Goal: Information Seeking & Learning: Learn about a topic

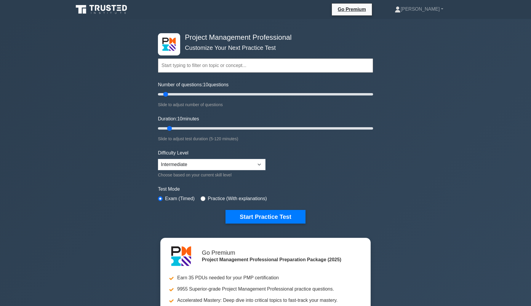
select select "intermediate"
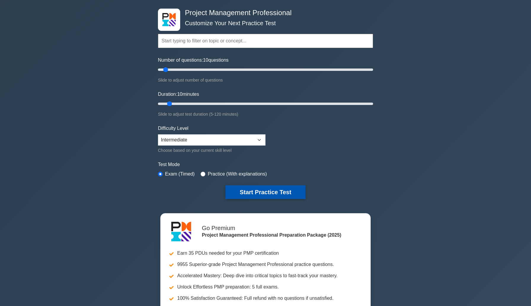
click at [260, 192] on button "Start Practice Test" at bounding box center [265, 192] width 80 height 14
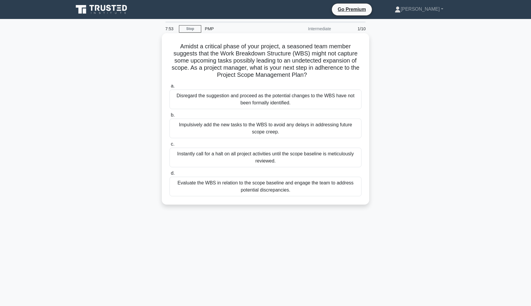
scroll to position [14, 0]
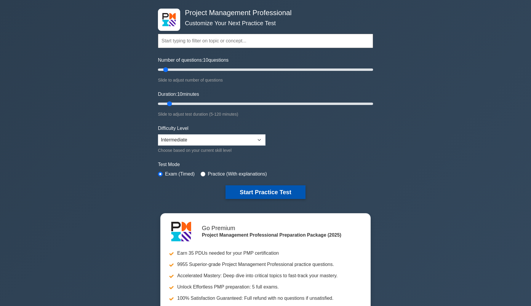
click at [257, 198] on button "Start Practice Test" at bounding box center [265, 192] width 80 height 14
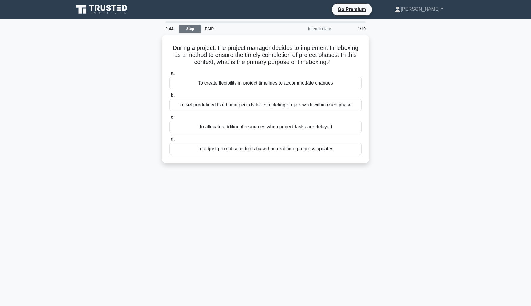
click at [193, 28] on link "Stop" at bounding box center [190, 28] width 22 height 7
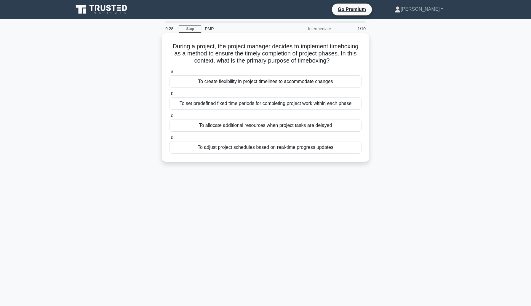
click at [335, 145] on div "To adjust project schedules based on real-time progress updates" at bounding box center [265, 147] width 192 height 12
click at [169, 140] on input "d. To adjust project schedules based on real-time progress updates" at bounding box center [169, 138] width 0 height 4
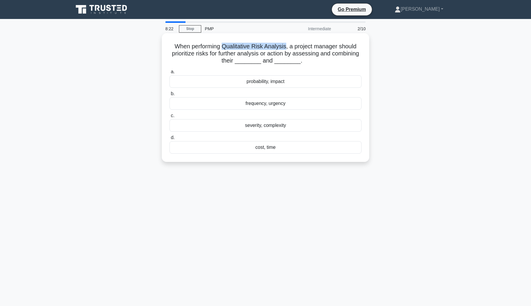
drag, startPoint x: 286, startPoint y: 46, endPoint x: 223, endPoint y: 43, distance: 62.9
click at [223, 43] on h5 "When performing Qualitative Risk Analysis, a project manager should prioritize …" at bounding box center [265, 54] width 193 height 22
click at [224, 44] on h5 "When performing Qualitative Risk Analysis, a project manager should prioritize …" at bounding box center [265, 54] width 193 height 22
click at [297, 81] on div "probability, impact" at bounding box center [265, 81] width 192 height 12
click at [169, 74] on input "a. probability, impact" at bounding box center [169, 72] width 0 height 4
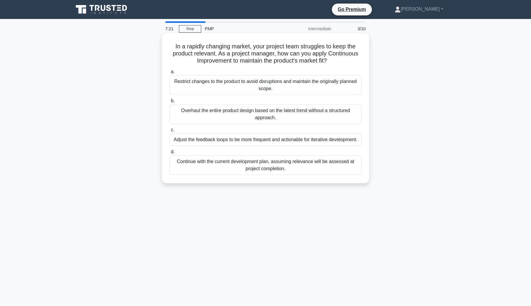
click at [305, 147] on div "a. Restrict changes to the product to avoid disruptions and maintain the origin…" at bounding box center [265, 121] width 199 height 109
click at [302, 142] on div "Adjust the feedback loops to be more frequent and actionable for iterative deve…" at bounding box center [265, 139] width 192 height 12
click at [169, 132] on input "c. Adjust the feedback loops to be more frequent and actionable for iterative d…" at bounding box center [169, 130] width 0 height 4
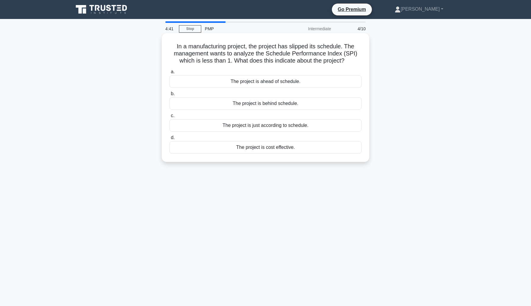
click at [306, 150] on div "The project is cost effective." at bounding box center [265, 147] width 192 height 12
click at [169, 140] on input "d. The project is cost effective." at bounding box center [169, 138] width 0 height 4
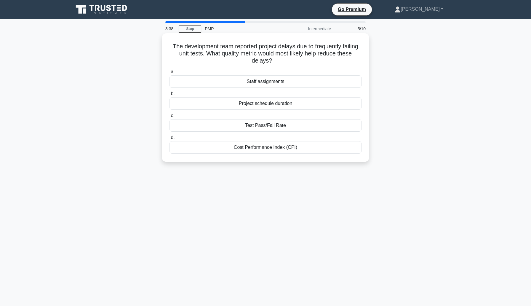
click at [312, 127] on div "Test Pass/Fail Rate" at bounding box center [265, 125] width 192 height 12
click at [169, 118] on input "c. Test Pass/Fail Rate" at bounding box center [169, 116] width 0 height 4
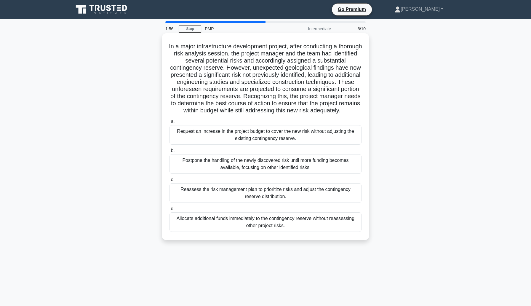
click at [292, 204] on div "a. Request an increase in the project budget to cover the new risk without adju…" at bounding box center [265, 175] width 199 height 116
click at [296, 193] on div "Reassess the risk management plan to prioritize risks and adjust the contingenc…" at bounding box center [265, 193] width 192 height 20
click at [169, 182] on input "c. Reassess the risk management plan to prioritize risks and adjust the conting…" at bounding box center [169, 180] width 0 height 4
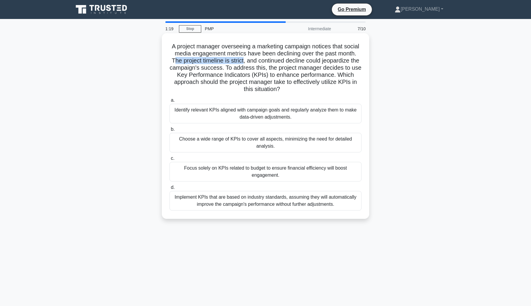
drag, startPoint x: 245, startPoint y: 61, endPoint x: 173, endPoint y: 62, distance: 71.7
click at [173, 62] on h5 "A project manager overseeing a marketing campaign notices that social media eng…" at bounding box center [265, 68] width 193 height 50
click at [172, 62] on h5 "A project manager overseeing a marketing campaign notices that social media eng…" at bounding box center [265, 68] width 193 height 50
click at [220, 113] on div "Identify relevant KPIs aligned with campaign goals and regularly analyze them t…" at bounding box center [265, 114] width 192 height 20
click at [169, 102] on input "a. Identify relevant KPIs aligned with campaign goals and regularly analyze the…" at bounding box center [169, 100] width 0 height 4
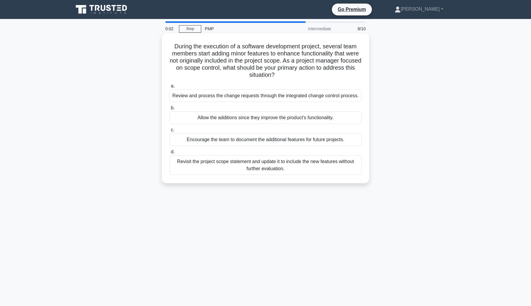
click at [289, 97] on div "Review and process the change requests through the integrated change control pr…" at bounding box center [265, 95] width 192 height 12
click at [169, 88] on input "a. Review and process the change requests through the integrated change control…" at bounding box center [169, 86] width 0 height 4
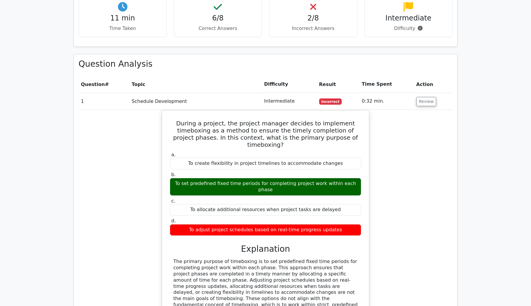
scroll to position [423, 0]
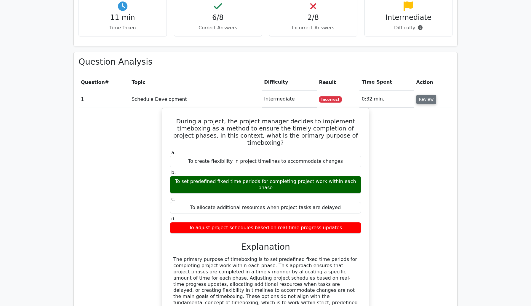
click at [427, 95] on button "Review" at bounding box center [426, 99] width 20 height 9
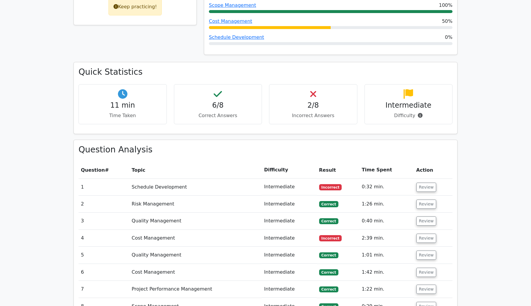
scroll to position [336, 0]
click at [284, 178] on td "Intermediate" at bounding box center [289, 186] width 55 height 17
click at [329, 184] on span "Incorrect" at bounding box center [330, 187] width 23 height 6
click at [423, 182] on button "Review" at bounding box center [426, 186] width 20 height 9
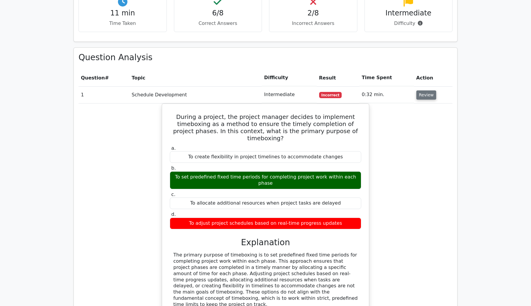
scroll to position [428, 0]
click at [423, 90] on button "Review" at bounding box center [426, 94] width 20 height 9
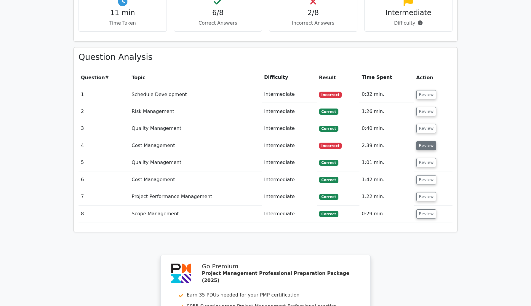
click at [429, 141] on button "Review" at bounding box center [426, 145] width 20 height 9
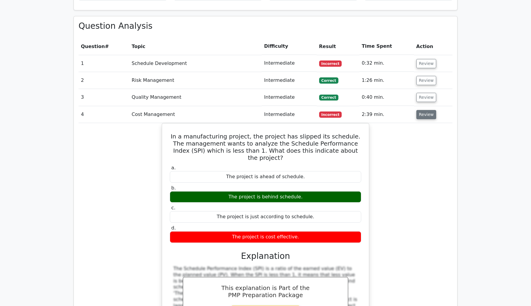
scroll to position [462, 0]
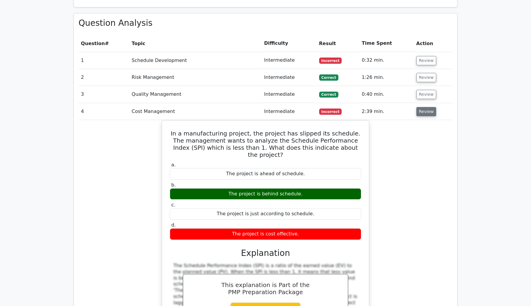
click at [423, 107] on button "Review" at bounding box center [426, 111] width 20 height 9
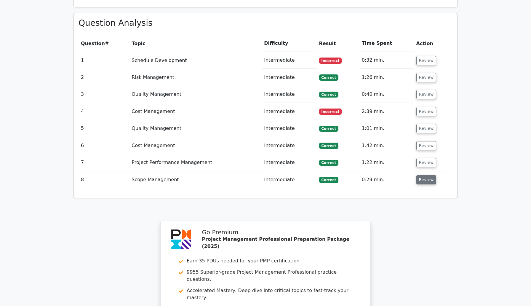
click at [423, 175] on button "Review" at bounding box center [426, 179] width 20 height 9
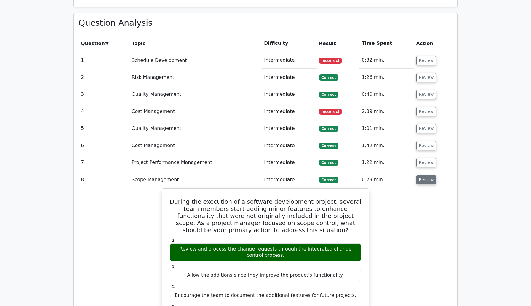
click at [423, 175] on button "Review" at bounding box center [426, 179] width 20 height 9
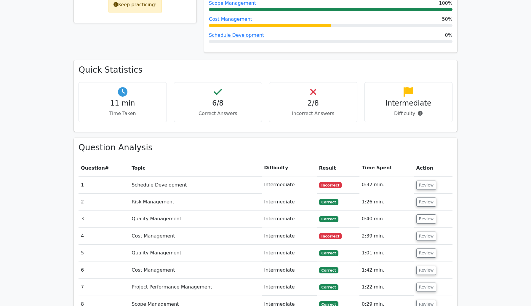
scroll to position [337, 0]
